Goal: Book appointment/travel/reservation

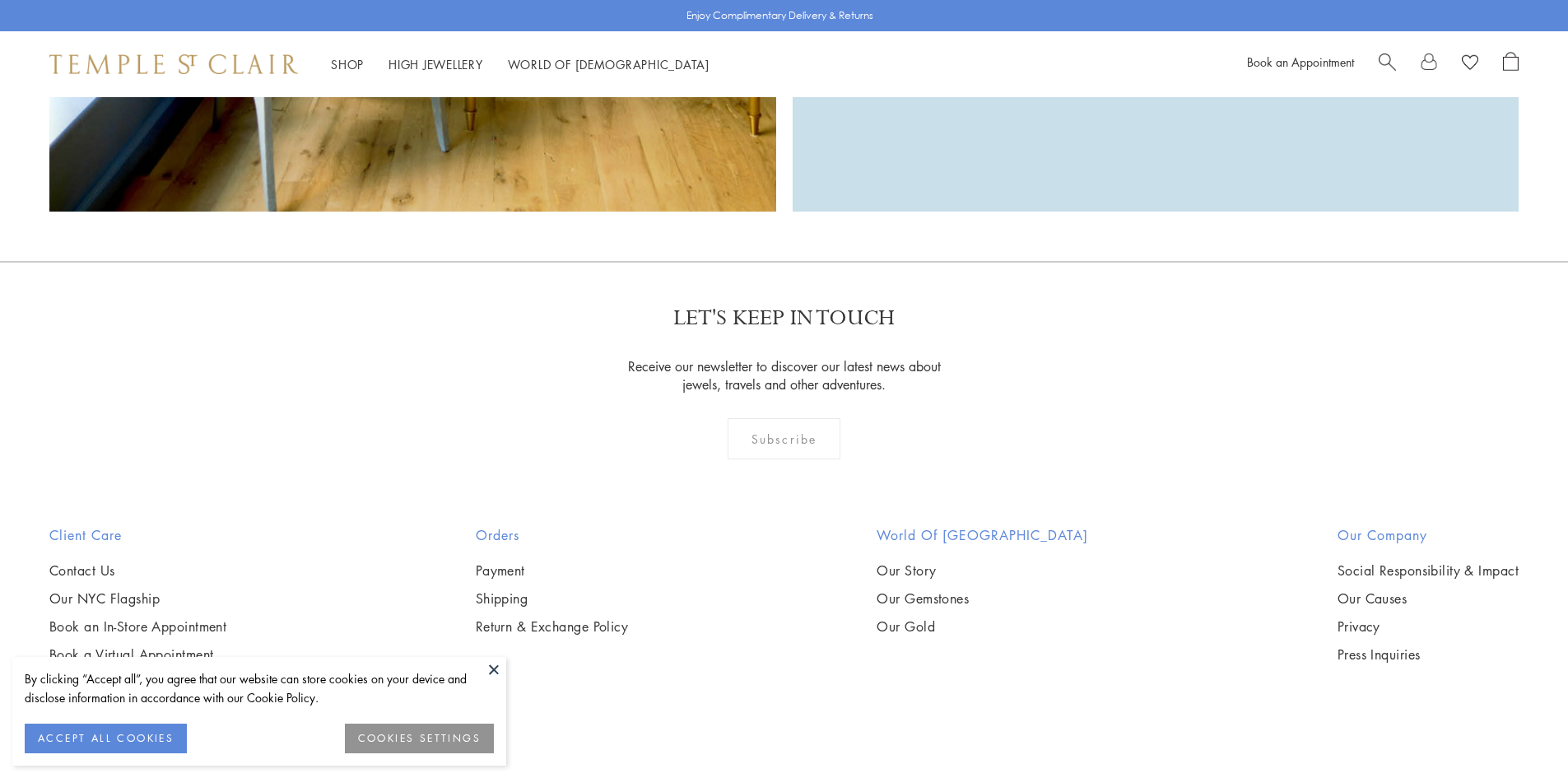
scroll to position [5339, 0]
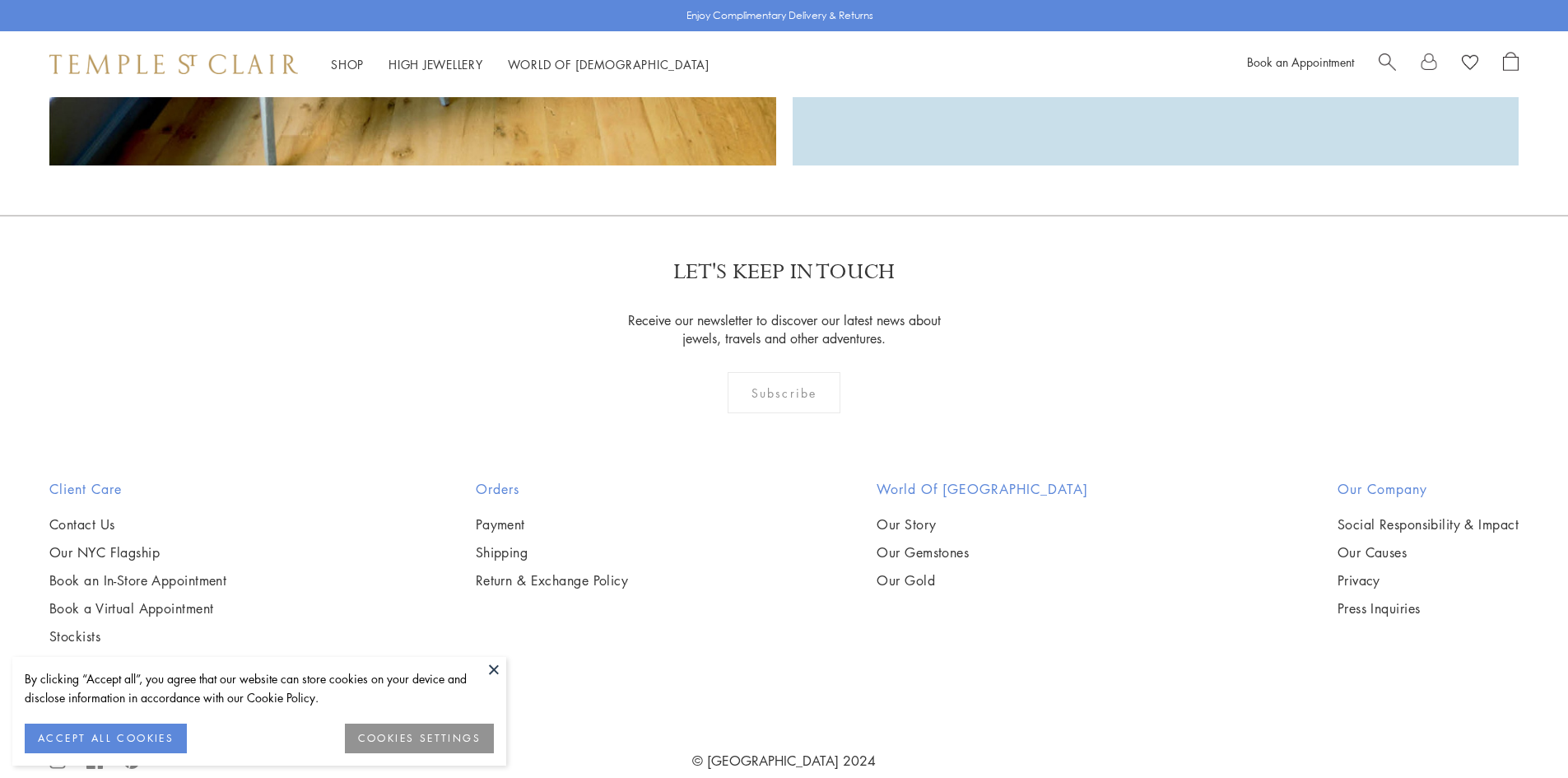
click at [486, 675] on button at bounding box center [493, 668] width 25 height 25
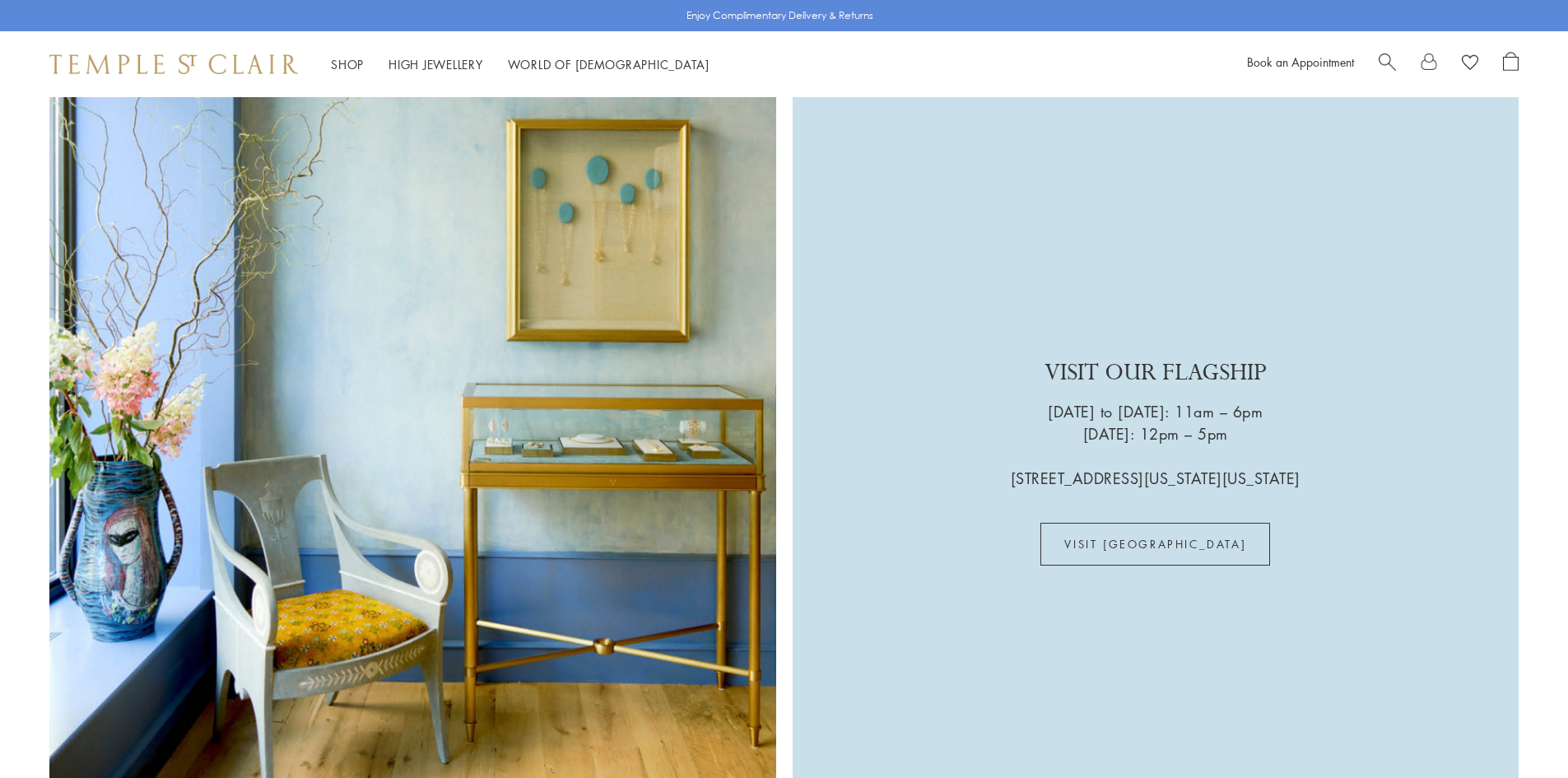
scroll to position [4681, 0]
click at [1153, 524] on link "VISIT US" at bounding box center [1155, 544] width 230 height 43
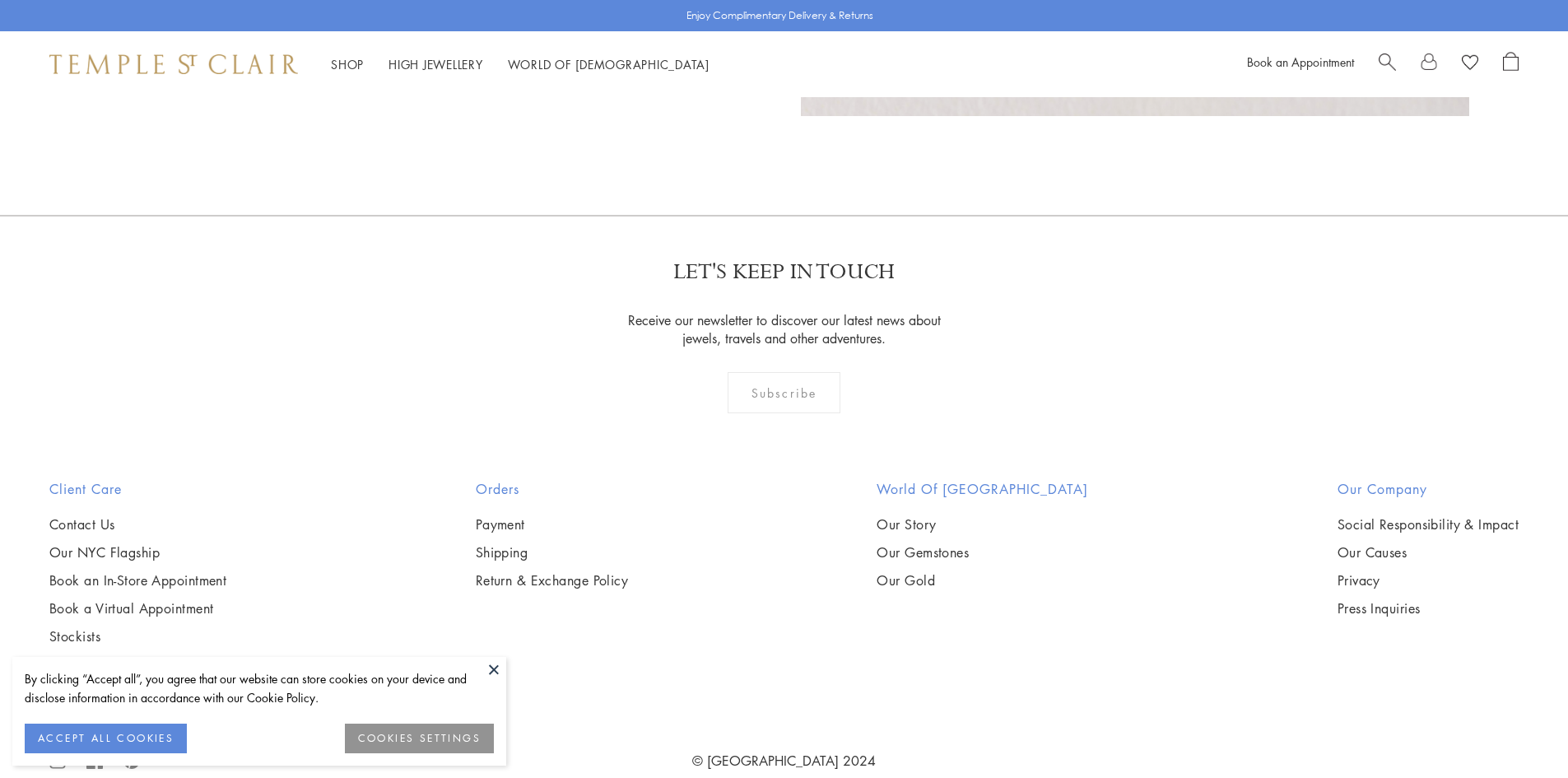
scroll to position [1714, 0]
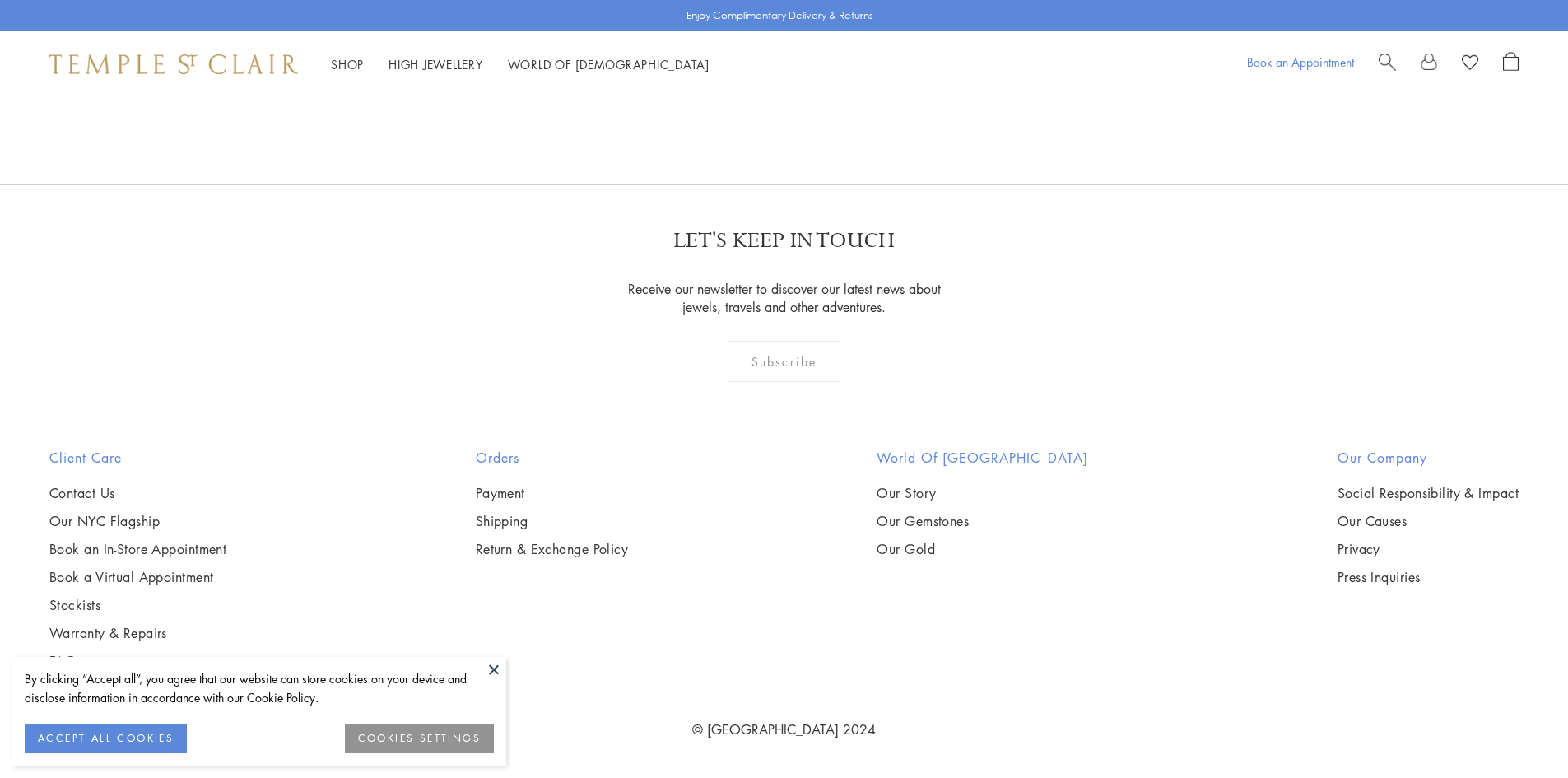
click at [1319, 63] on link "Book an Appointment" at bounding box center [1300, 61] width 107 height 17
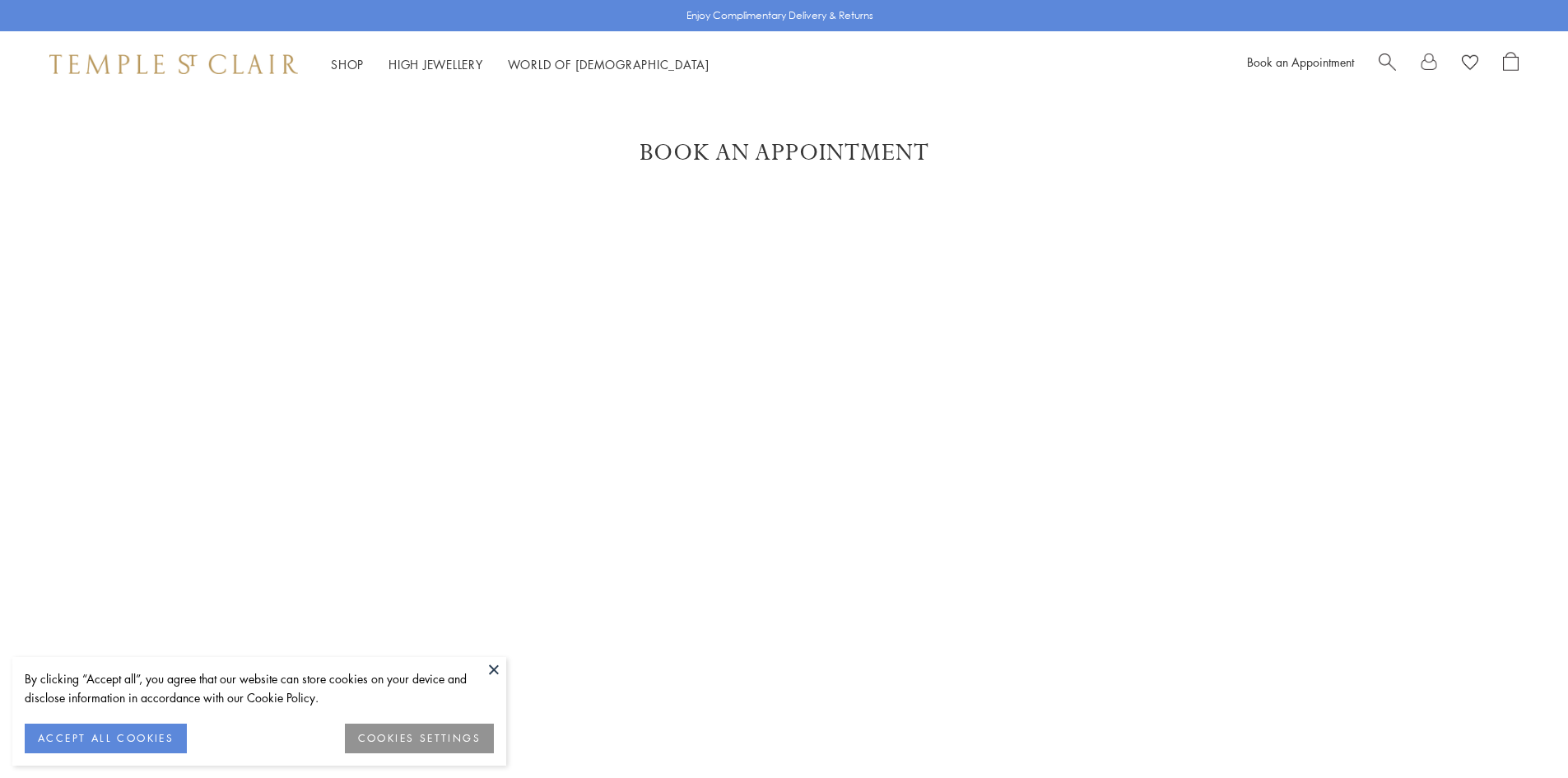
click at [496, 668] on button at bounding box center [493, 668] width 25 height 25
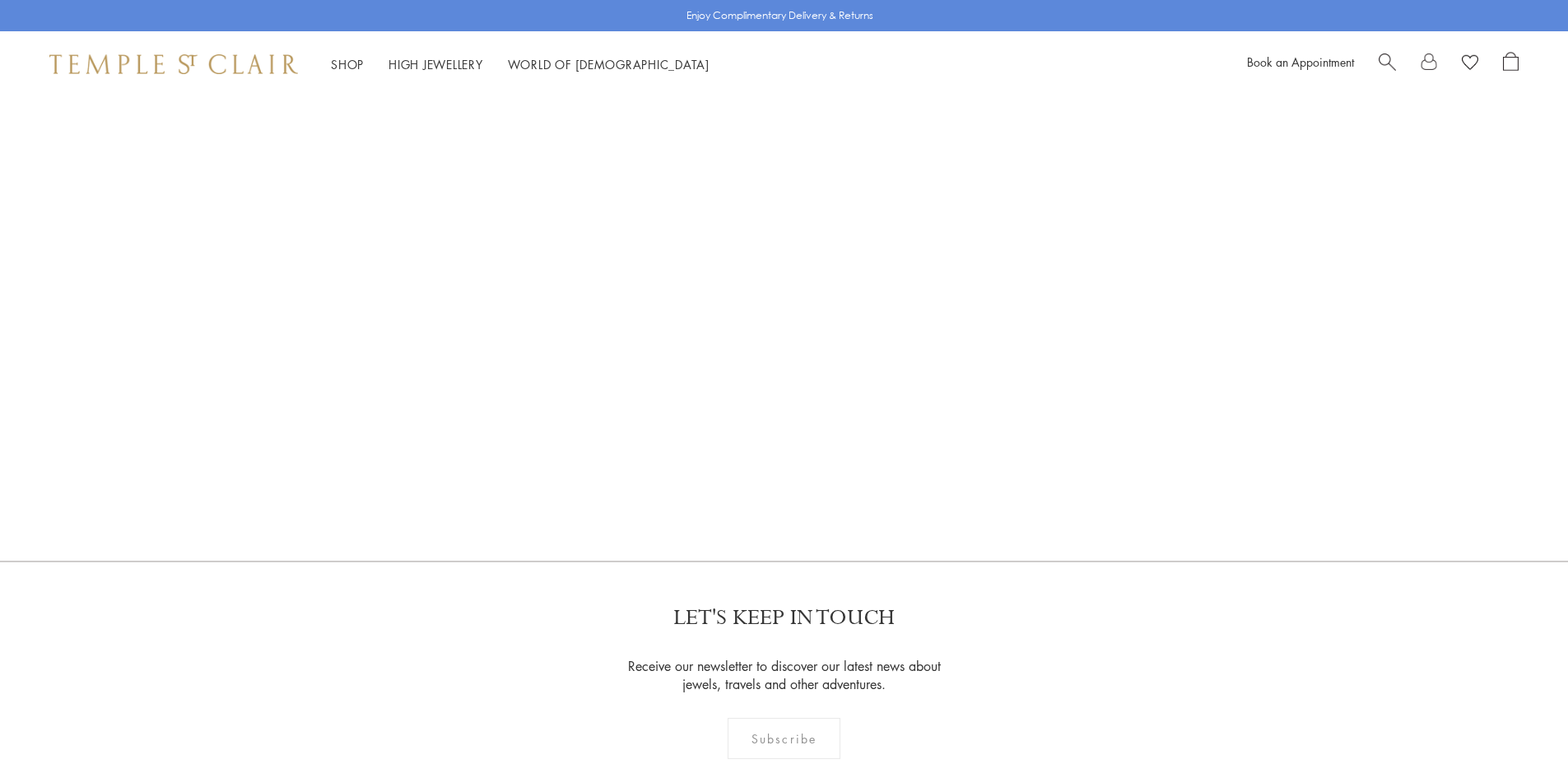
scroll to position [792, 0]
